Goal: Task Accomplishment & Management: Use online tool/utility

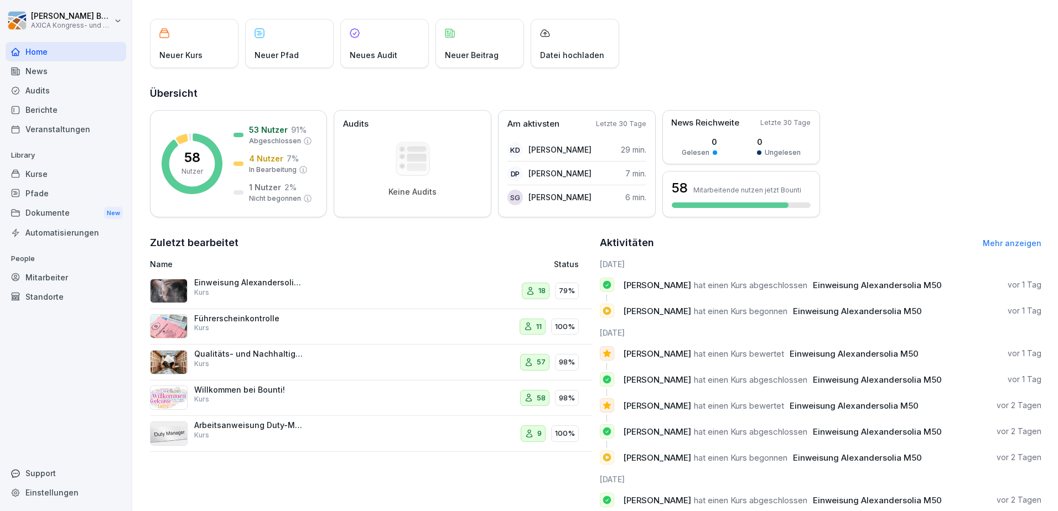
scroll to position [55, 0]
click at [361, 423] on div "Arbeitsanweisung Duty-Manager Kurs" at bounding box center [288, 432] width 277 height 27
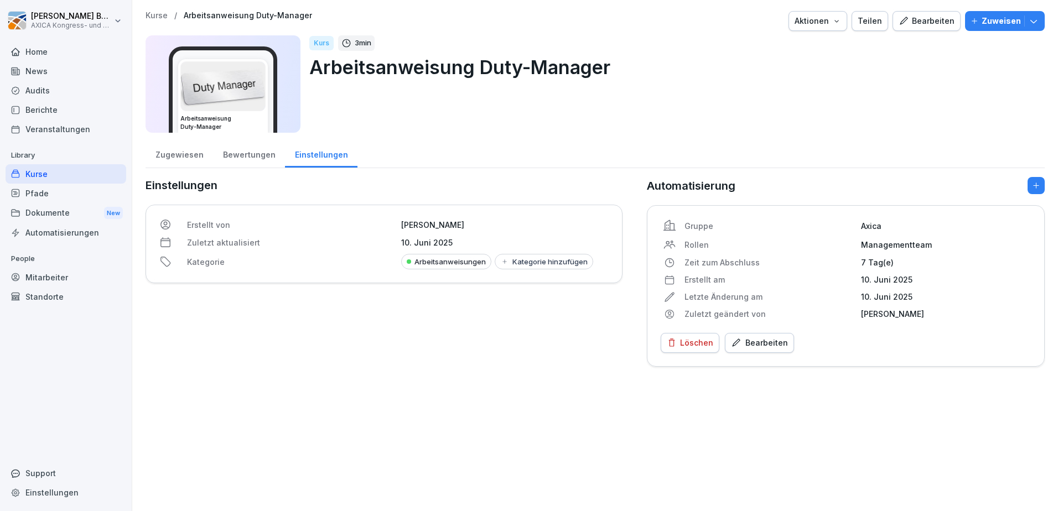
click at [922, 17] on div "Bearbeiten" at bounding box center [926, 21] width 56 height 12
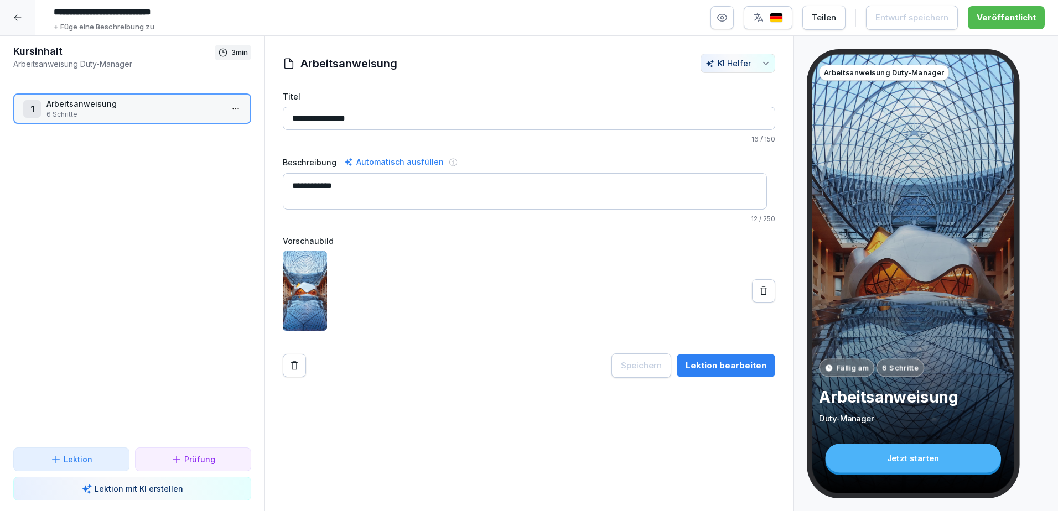
click at [97, 116] on p "6 Schritte" at bounding box center [134, 115] width 176 height 10
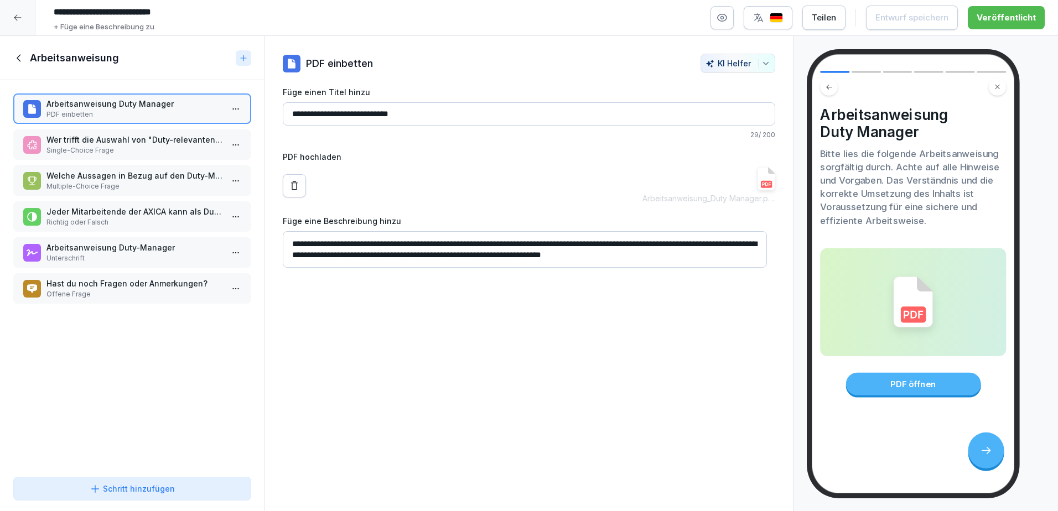
click at [132, 142] on p "Wer trifft die Auswahl von "Duty-relevanten" Veranstatungen?" at bounding box center [134, 140] width 176 height 12
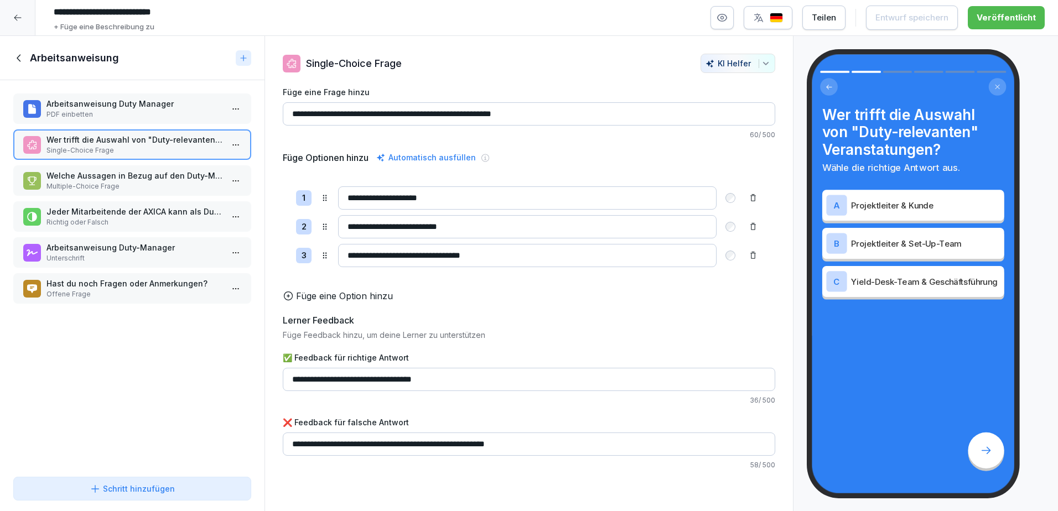
click at [123, 180] on p "Welche Aussagen in Bezug auf den Duty-Manager treffen zu?" at bounding box center [134, 176] width 176 height 12
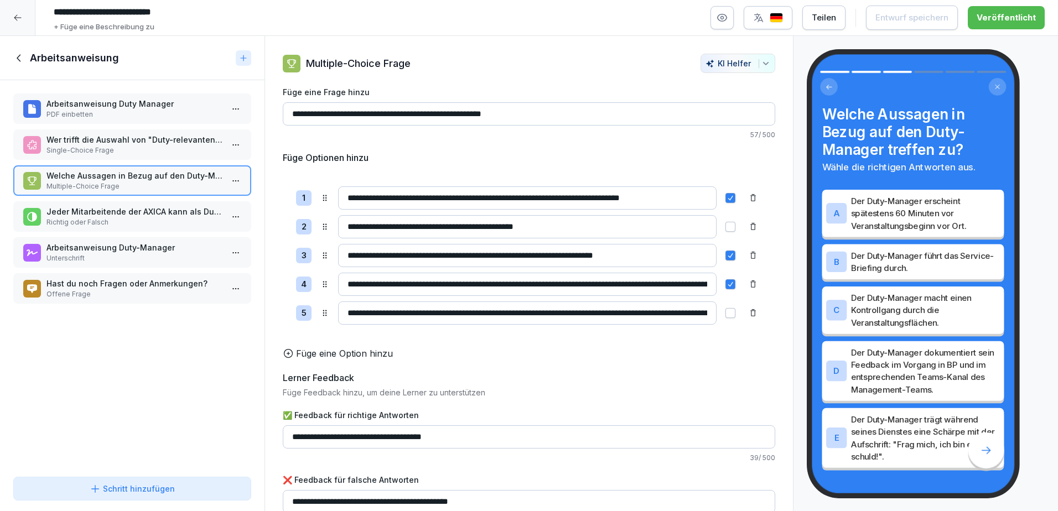
click at [118, 111] on p "PDF einbetten" at bounding box center [134, 115] width 176 height 10
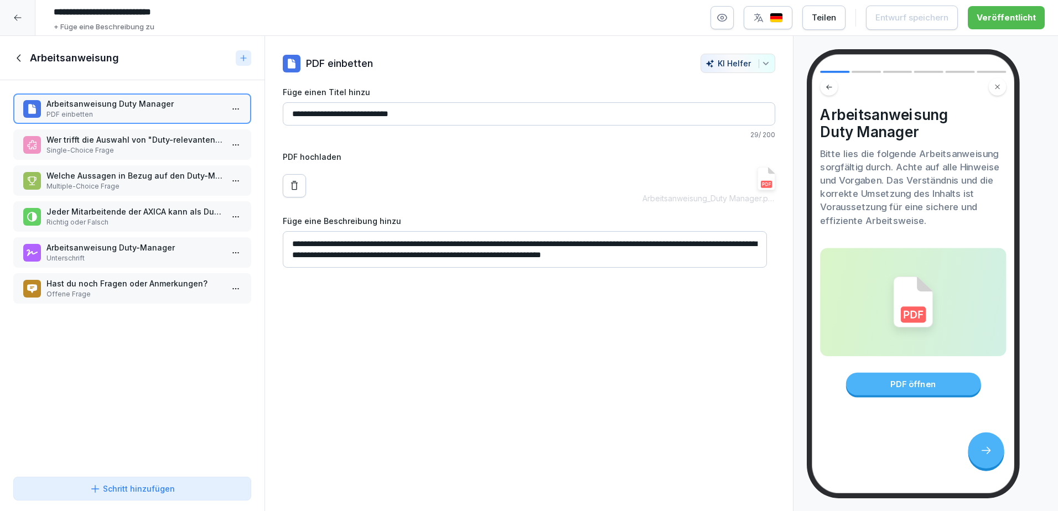
click at [757, 178] on img at bounding box center [766, 178] width 18 height 23
